Goal: Task Accomplishment & Management: Complete application form

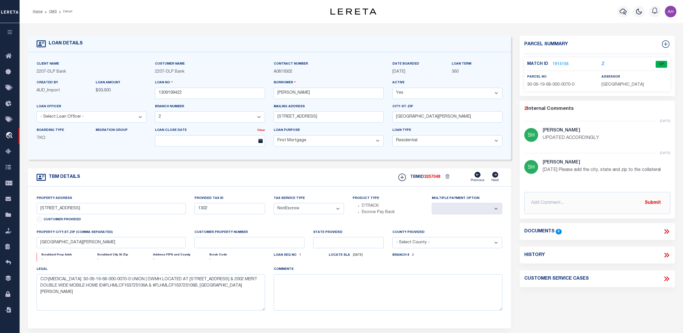
select select "16877"
select select "10"
select select "NonEscrow"
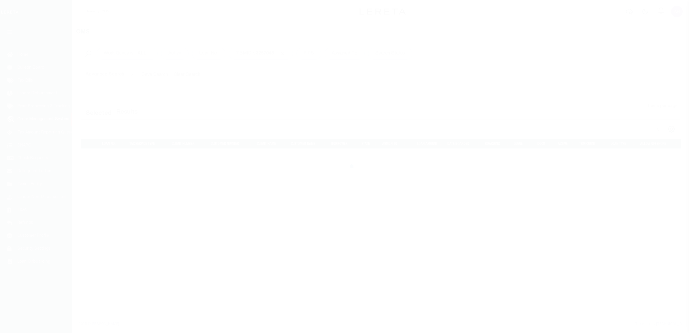
select select "200"
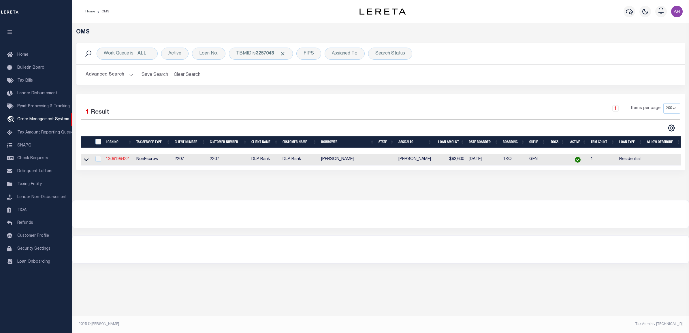
click at [124, 158] on link "1309199422" at bounding box center [117, 159] width 23 height 4
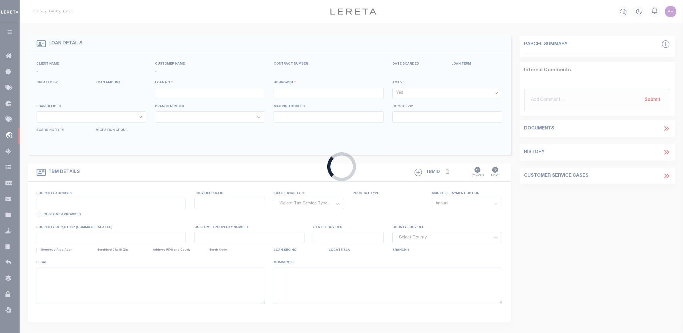
type input "1309199422"
type input "[PERSON_NAME]"
select select
type input "[STREET_ADDRESS]"
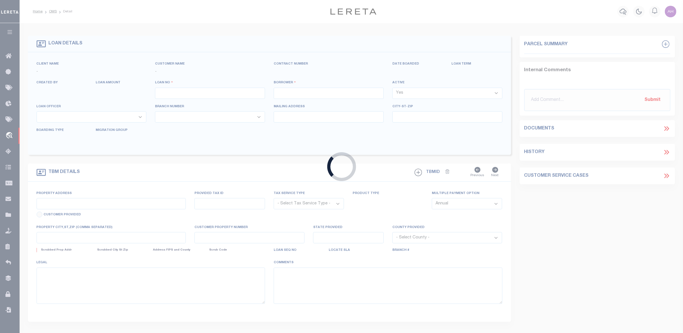
type input "[GEOGRAPHIC_DATA][PERSON_NAME]"
select select "10"
select select "NonEscrow"
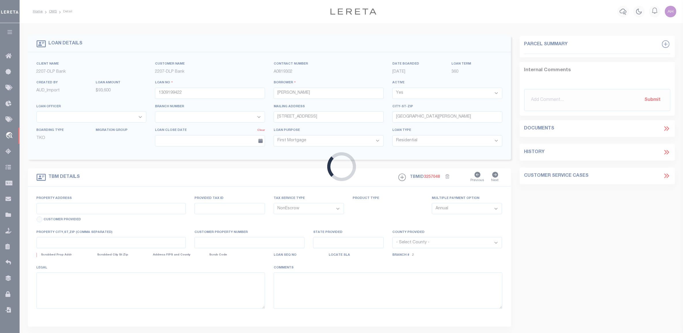
type input "[STREET_ADDRESS]"
type input "1302"
select select
type input "[GEOGRAPHIC_DATA][PERSON_NAME]"
type textarea "CO\[MEDICAL_DATA]: 30-06-19-68-000-0070-0 UNION | DWMH LOCATED AT [STREET_ADDRE…"
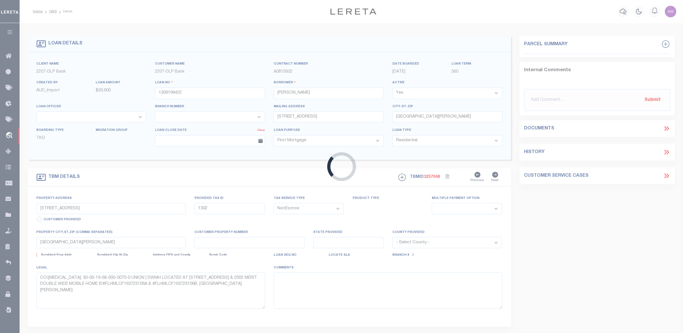
select select "16877"
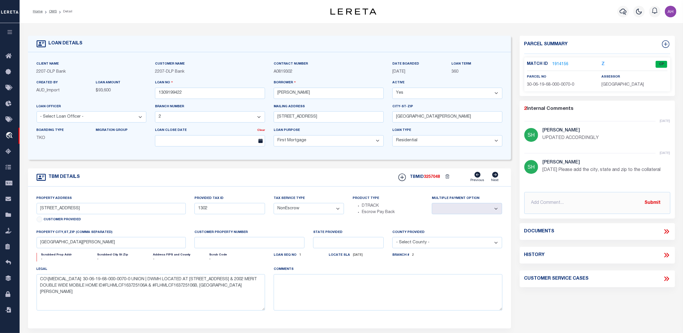
click at [666, 233] on icon at bounding box center [666, 231] width 7 height 7
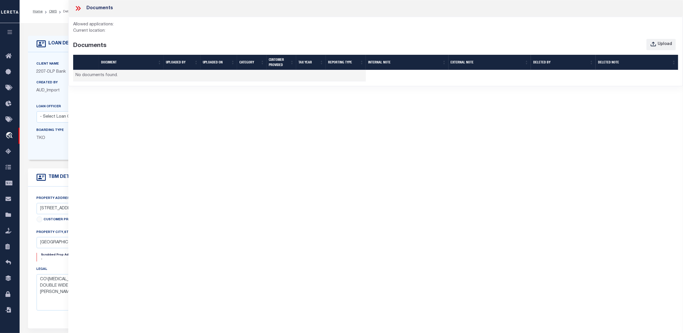
click at [197, 117] on div "Documents Allowed applications: Current location: Documents Upload Document UPL…" at bounding box center [375, 158] width 615 height 317
click at [79, 10] on icon at bounding box center [79, 8] width 3 height 5
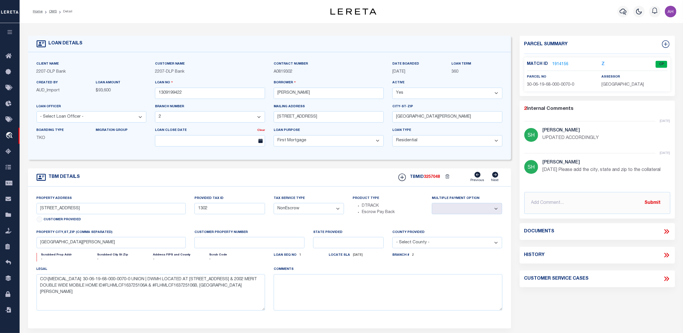
drag, startPoint x: 54, startPoint y: 10, endPoint x: 246, endPoint y: 33, distance: 193.6
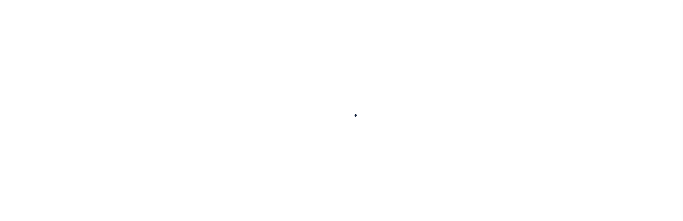
select select "16877"
select select "10"
select select "NonEscrow"
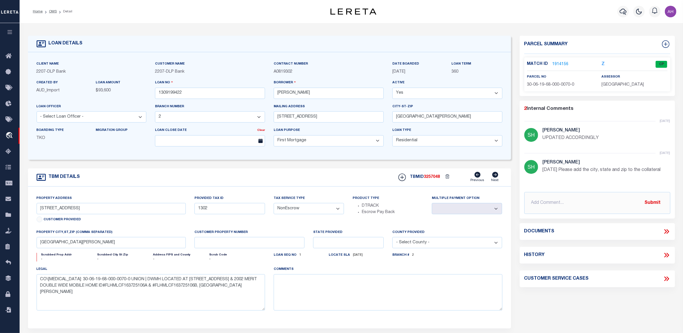
click at [667, 220] on icon at bounding box center [666, 231] width 7 height 7
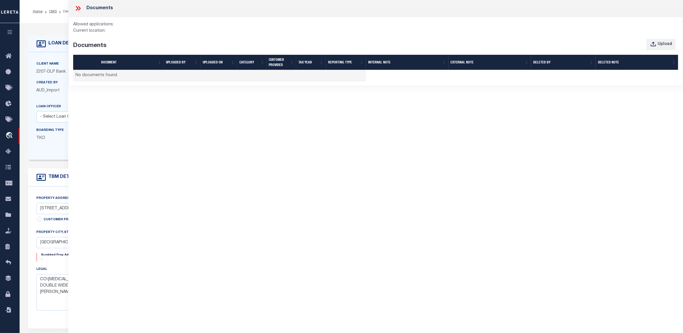
click at [158, 32] on div "Current location:" at bounding box center [375, 31] width 605 height 6
click at [75, 6] on icon at bounding box center [77, 8] width 7 height 7
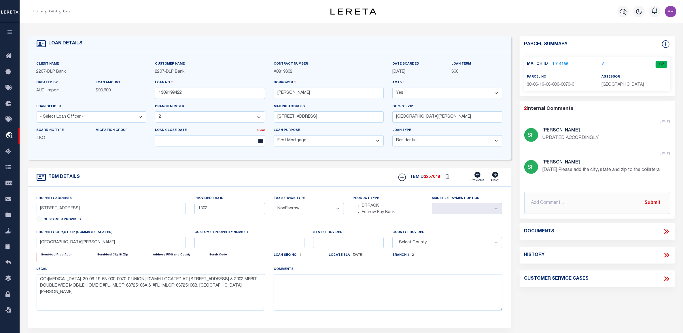
click at [667, 220] on icon at bounding box center [666, 231] width 7 height 7
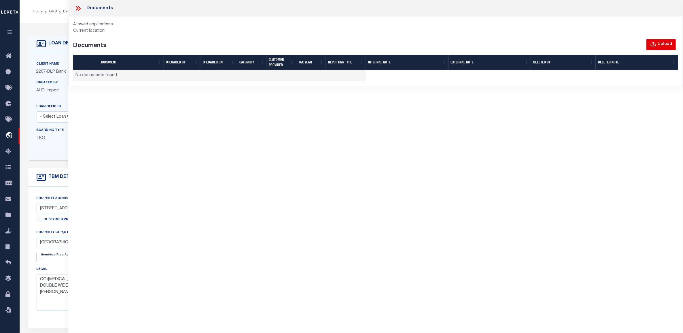
click at [668, 44] on div "Upload" at bounding box center [665, 44] width 14 height 6
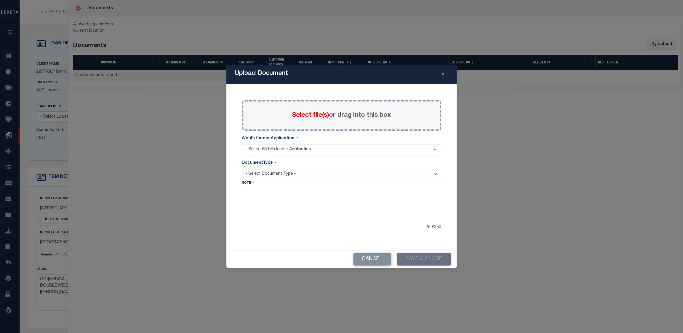
click at [444, 73] on icon "Close" at bounding box center [443, 74] width 3 height 4
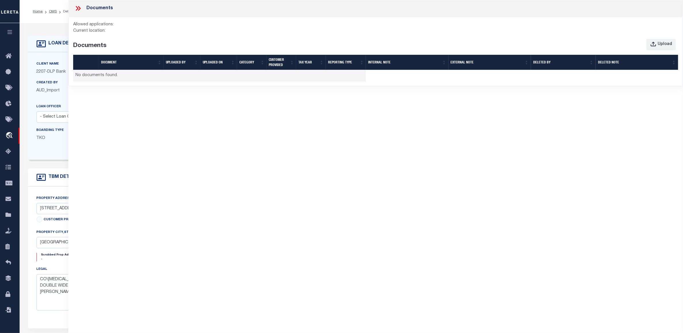
click at [77, 8] on icon at bounding box center [77, 8] width 7 height 7
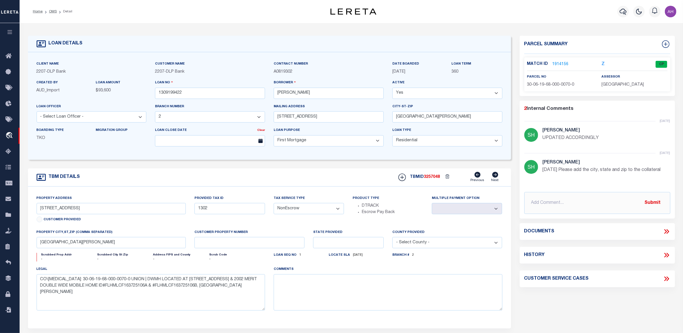
click at [667, 220] on icon at bounding box center [666, 231] width 7 height 7
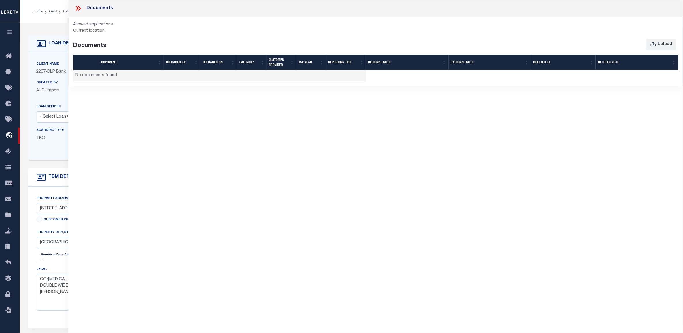
click at [131, 30] on div "Current location:" at bounding box center [375, 31] width 605 height 6
click at [682, 48] on div "Upload" at bounding box center [452, 45] width 460 height 12
click at [669, 47] on div "Upload" at bounding box center [665, 44] width 14 height 6
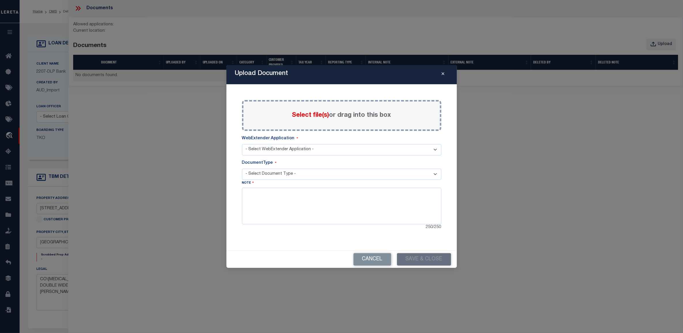
click at [442, 73] on icon "Close" at bounding box center [443, 74] width 3 height 4
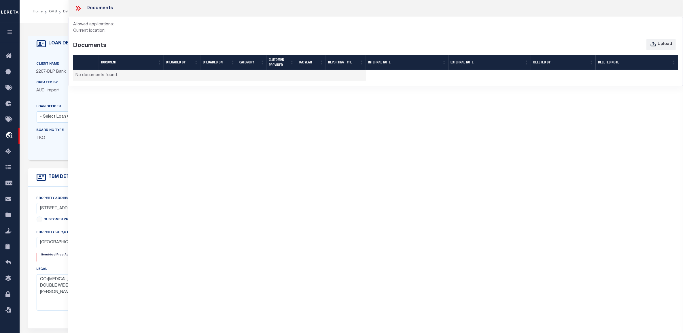
click at [78, 8] on icon at bounding box center [77, 8] width 3 height 5
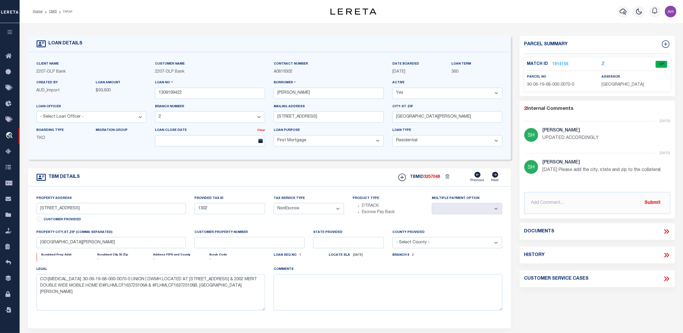
scroll to position [4, 0]
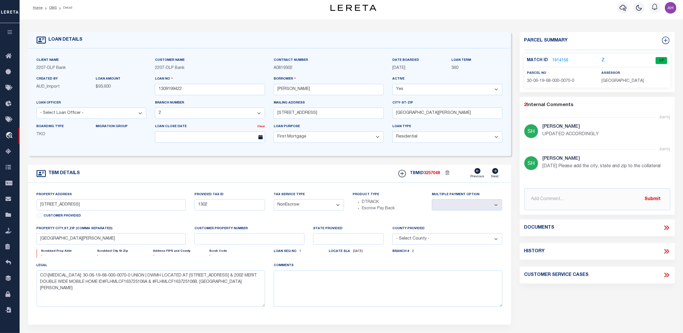
click at [667, 220] on icon at bounding box center [667, 227] width 3 height 5
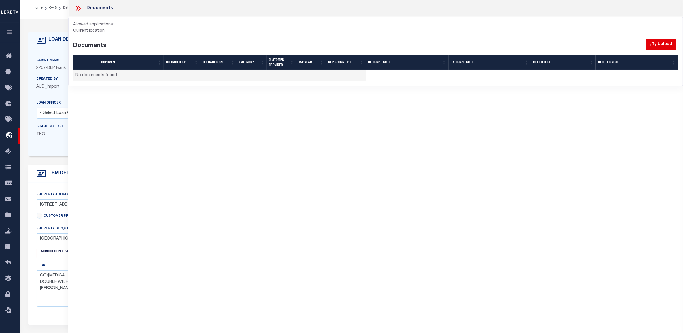
click at [659, 42] on div "Upload" at bounding box center [665, 44] width 14 height 6
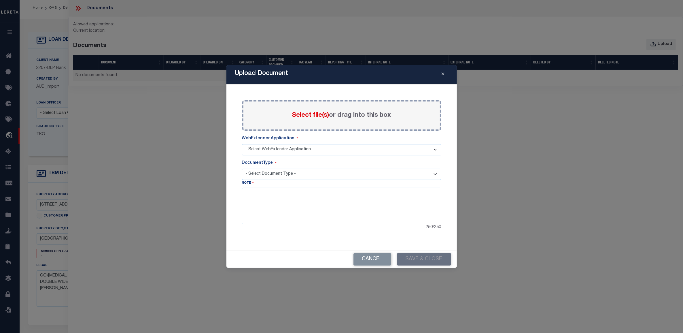
click at [442, 75] on icon "Close" at bounding box center [443, 74] width 3 height 4
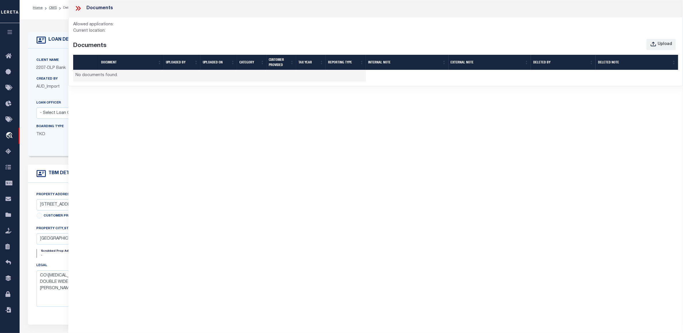
click at [79, 8] on icon at bounding box center [77, 8] width 7 height 7
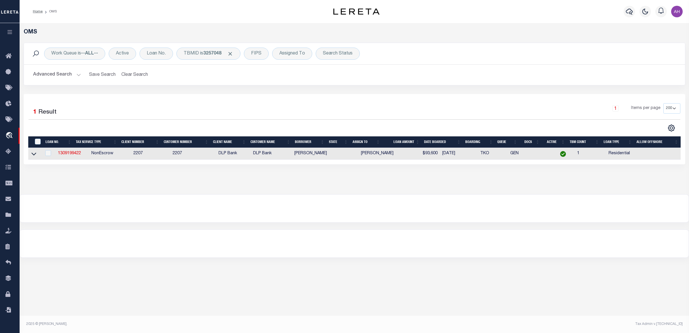
click at [64, 74] on button "Advanced Search" at bounding box center [57, 74] width 48 height 11
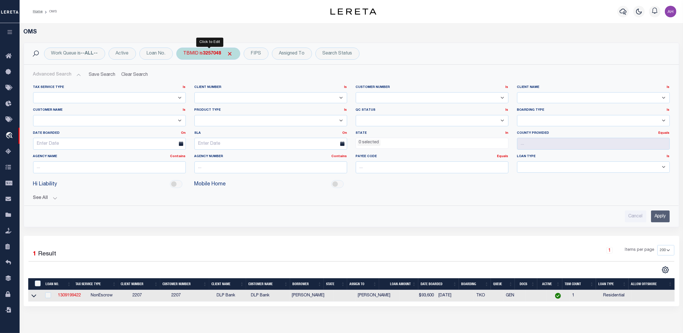
click at [233, 52] on span "Click to Remove" at bounding box center [230, 54] width 6 height 6
click at [663, 220] on div "Advanced Search Save Search Clear Search tblSearchTopScreen_dynamictable_____De…" at bounding box center [351, 146] width 655 height 162
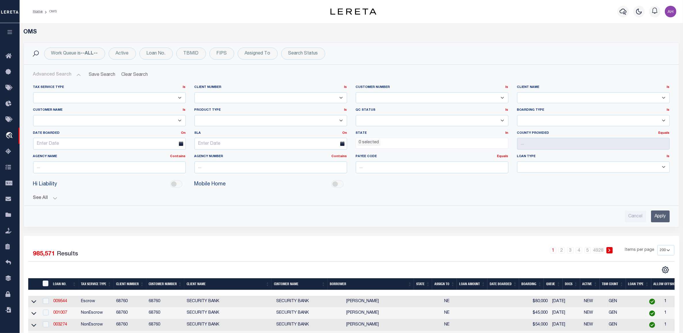
click at [664, 220] on input "Apply" at bounding box center [660, 216] width 19 height 12
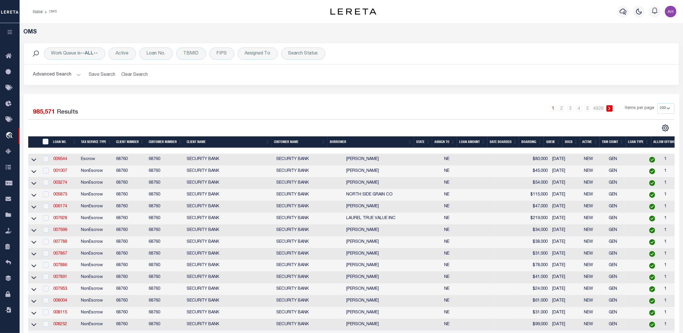
scroll to position [0, 12]
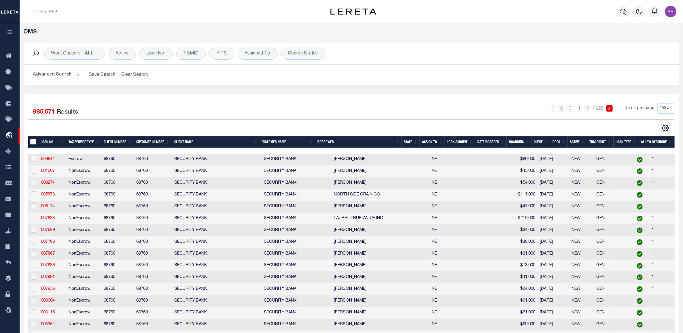
click at [62, 78] on button "Advanced Search" at bounding box center [57, 74] width 48 height 11
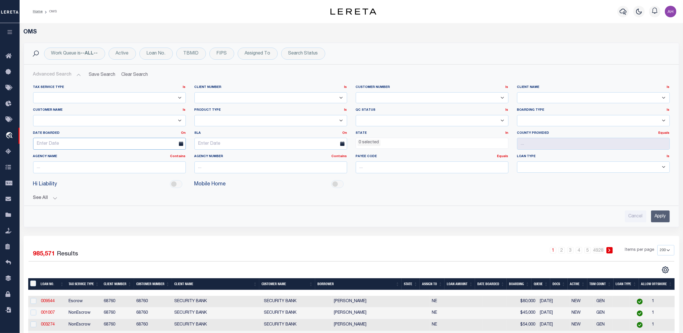
click at [69, 142] on input "text" at bounding box center [109, 144] width 153 height 12
click at [54, 188] on span "6" at bounding box center [51, 187] width 11 height 11
type input "[DATE]"
click at [182, 133] on link "On" at bounding box center [183, 132] width 5 height 3
click at [169, 148] on link "After" at bounding box center [163, 148] width 46 height 8
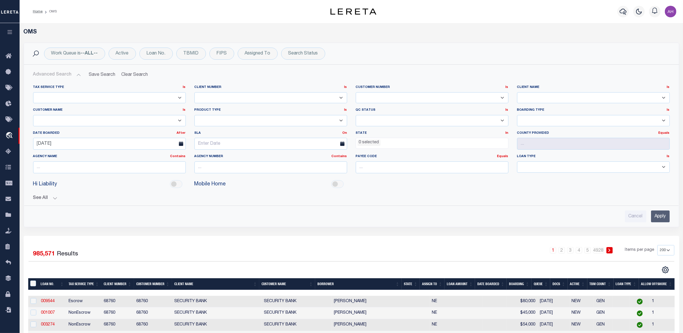
click at [664, 218] on input "Apply" at bounding box center [660, 216] width 19 height 12
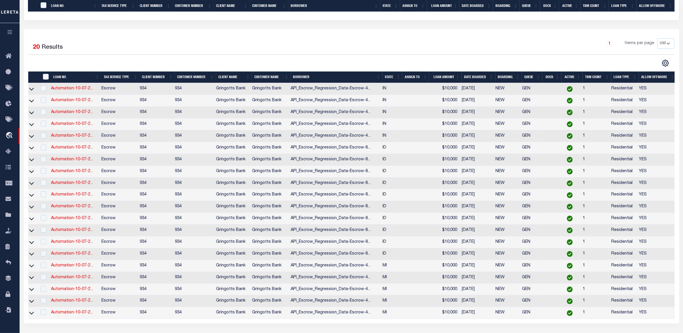
scroll to position [0, 2]
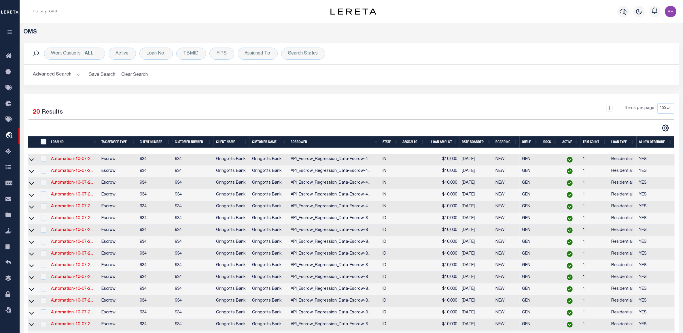
click at [60, 75] on button "Advanced Search" at bounding box center [57, 74] width 48 height 11
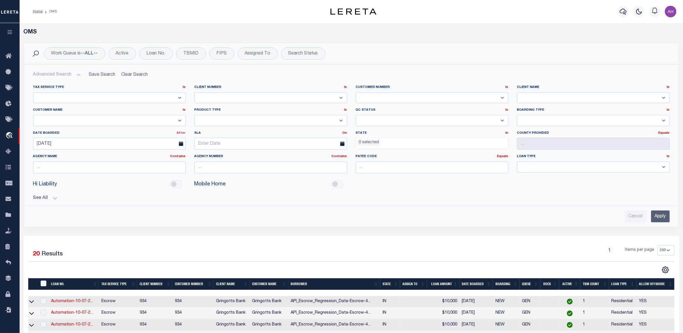
click at [179, 133] on link "After" at bounding box center [181, 132] width 9 height 3
click at [166, 141] on link "On" at bounding box center [163, 140] width 46 height 8
click at [658, 217] on input "Apply" at bounding box center [660, 216] width 19 height 12
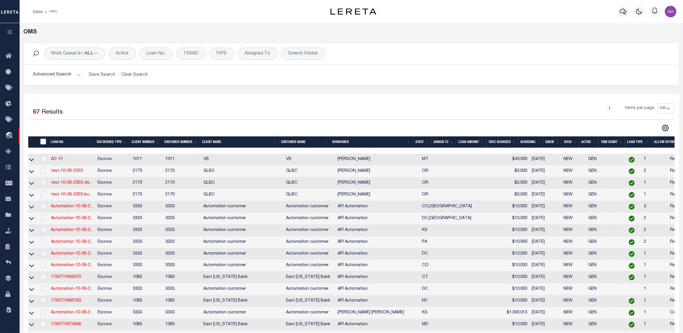
click at [51, 77] on button "Advanced Search" at bounding box center [57, 74] width 48 height 11
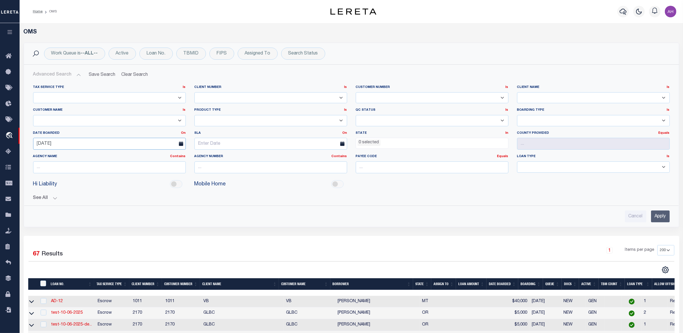
click at [58, 139] on input "[DATE]" at bounding box center [109, 144] width 153 height 12
click at [663, 215] on input "Apply" at bounding box center [660, 216] width 19 height 12
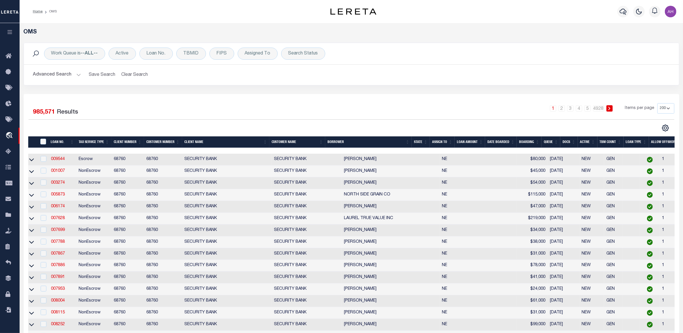
click at [568, 140] on th "Docs" at bounding box center [568, 142] width 17 height 12
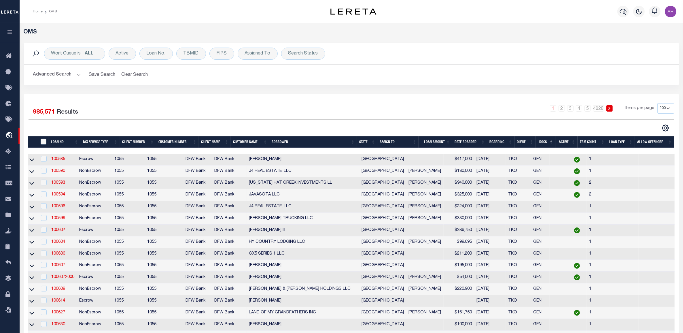
scroll to position [0, 2]
click at [542, 141] on th "Docs" at bounding box center [546, 142] width 20 height 12
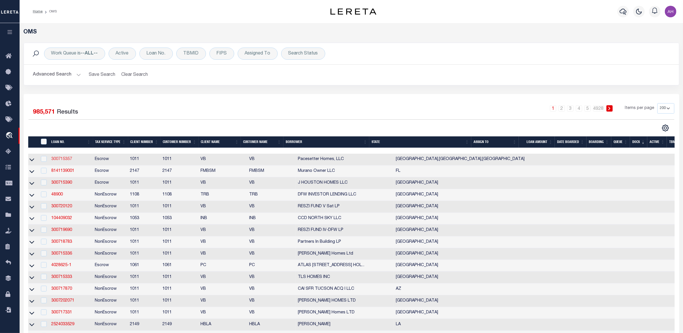
click at [58, 159] on link "300715357" at bounding box center [61, 159] width 21 height 4
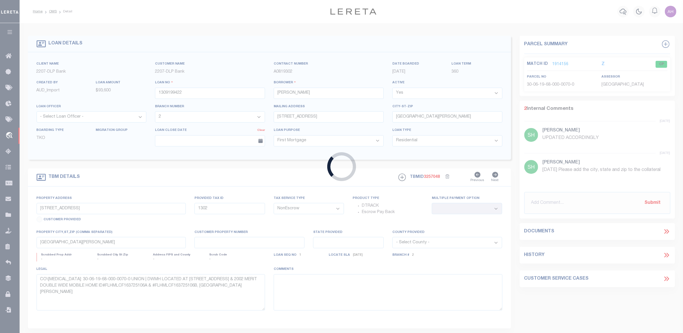
type input "300715357"
type input "Pacesetter Homes, LLC"
select select
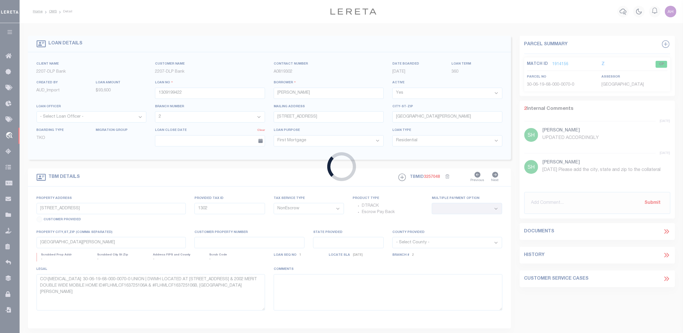
select select
select select "7434"
select select "65"
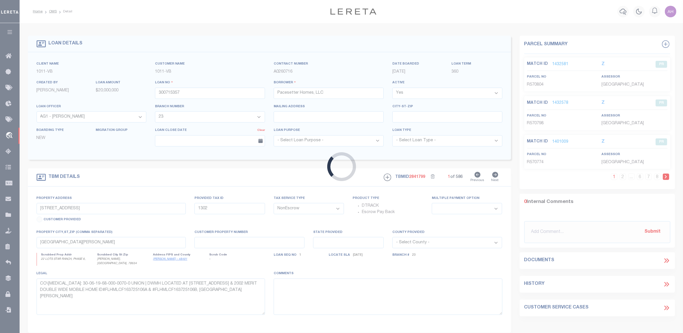
type input "22 LOTS STAR RANCH, PHASE 6,"
select select
type input "[PERSON_NAME], [GEOGRAPHIC_DATA], 78634"
type input "[GEOGRAPHIC_DATA]"
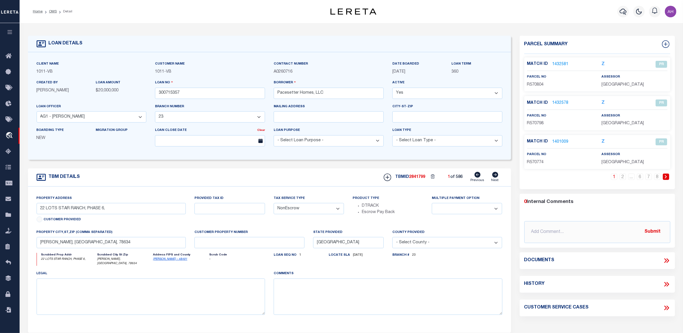
click at [665, 220] on icon at bounding box center [665, 260] width 3 height 5
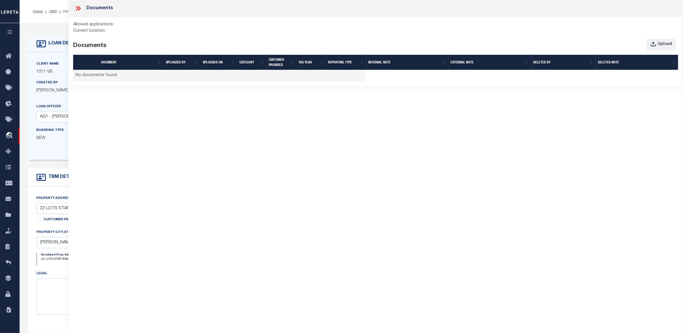
click at [78, 9] on icon at bounding box center [77, 8] width 7 height 7
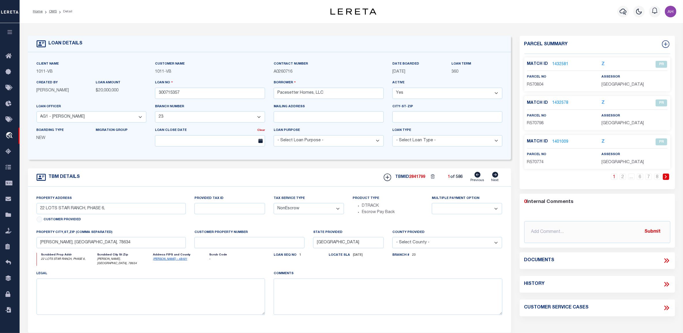
click at [666, 220] on icon at bounding box center [666, 260] width 7 height 7
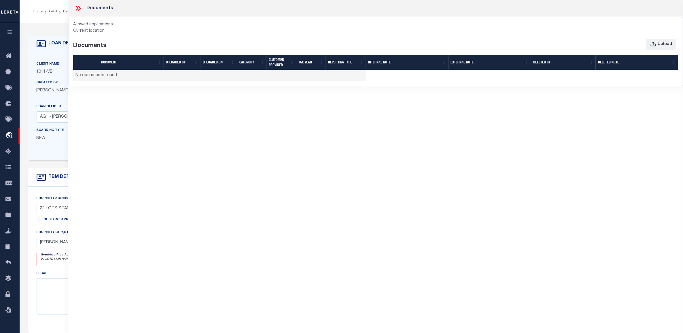
click at [666, 220] on div "Documents Allowed applications: Current location: Documents Upload Document UPL…" at bounding box center [375, 158] width 615 height 317
click at [49, 141] on p "NEW" at bounding box center [62, 138] width 51 height 6
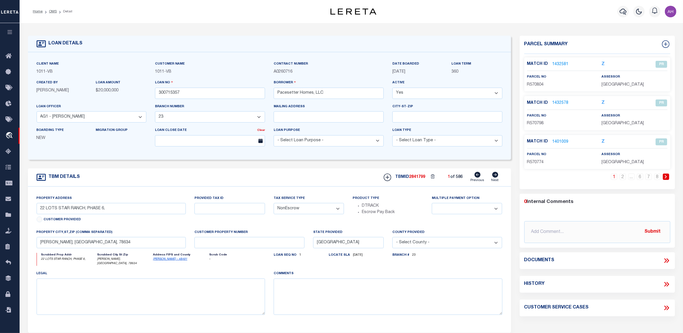
click at [667, 220] on icon at bounding box center [666, 260] width 7 height 7
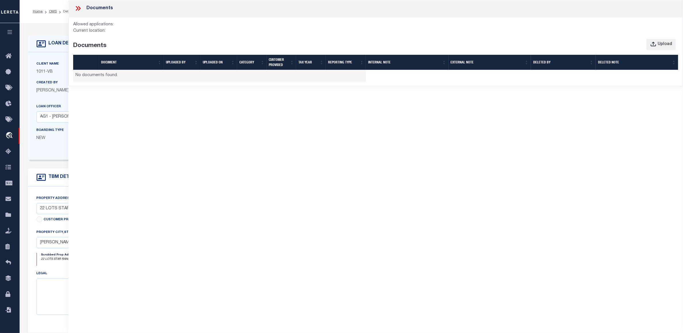
click at [76, 7] on icon at bounding box center [77, 8] width 3 height 5
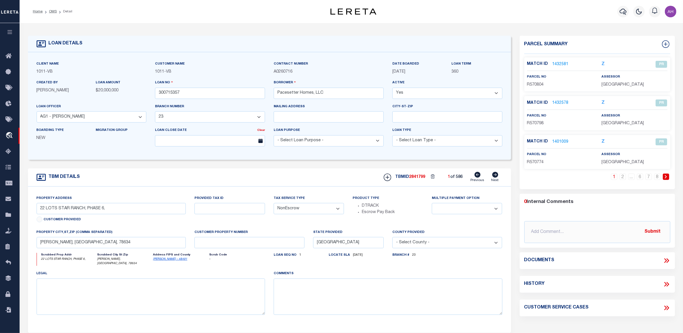
click at [186, 29] on div "LOAN DETAILS Client Name 1011 - VB Customer Name 1011 -" at bounding box center [352, 192] width 656 height 326
